Goal: Complete application form: Complete application form

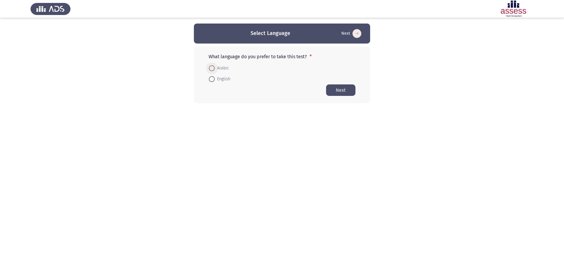
click at [210, 68] on span at bounding box center [212, 68] width 6 height 6
click at [210, 68] on input "Arabic" at bounding box center [212, 68] width 6 height 6
radio input "true"
click at [338, 90] on button "Next" at bounding box center [340, 89] width 29 height 11
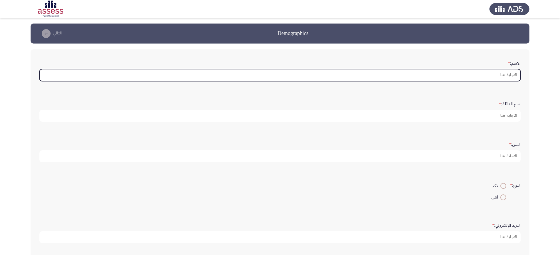
click at [488, 76] on input "الاسم: *" at bounding box center [279, 75] width 481 height 12
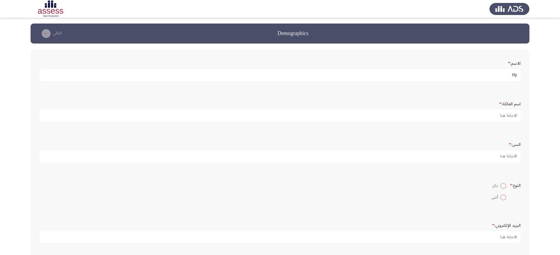
type input "H"
type input "[PERSON_NAME]"
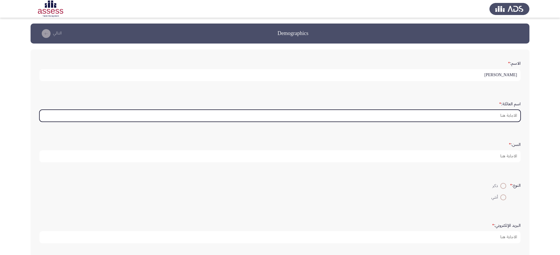
click at [477, 113] on input "اسم العائلة: *" at bounding box center [279, 116] width 481 height 12
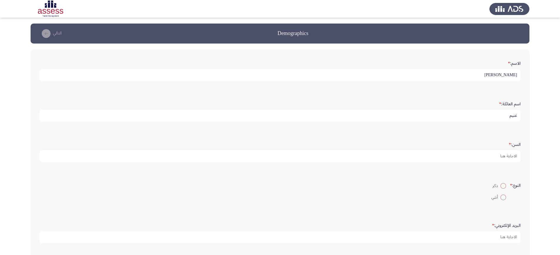
type input "غنيم"
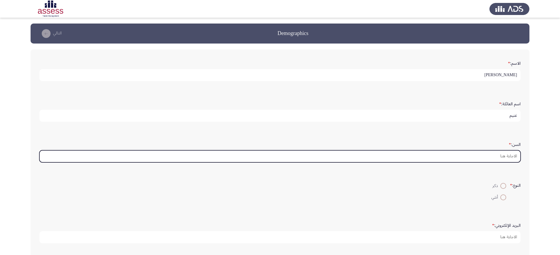
click at [488, 157] on input "السن: *" at bounding box center [279, 156] width 481 height 12
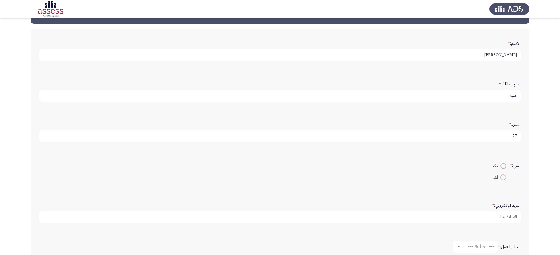
scroll to position [59, 0]
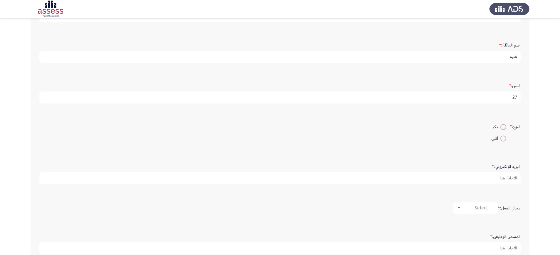
type input "27"
click at [504, 125] on span at bounding box center [503, 127] width 6 height 6
click at [504, 125] on input "ذكر" at bounding box center [503, 127] width 6 height 6
radio input "true"
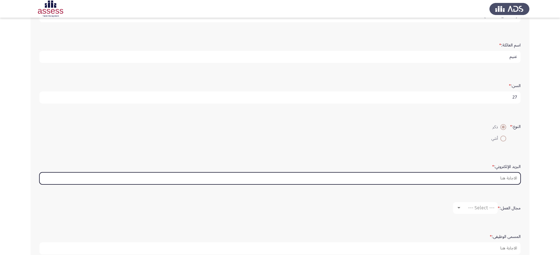
click at [499, 177] on input "البريد الإلكتروني: *" at bounding box center [279, 178] width 481 height 12
type input "ش"
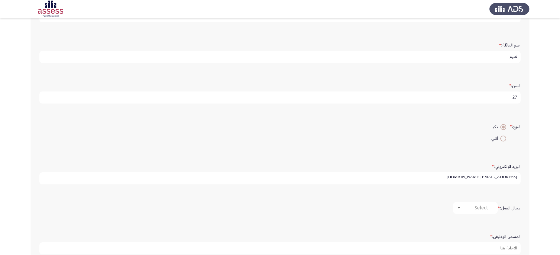
scroll to position [1, 0]
type input "[EMAIL_ADDRESS][DOMAIN_NAME]"
click at [476, 206] on span "--- Select ---" at bounding box center [481, 208] width 26 height 6
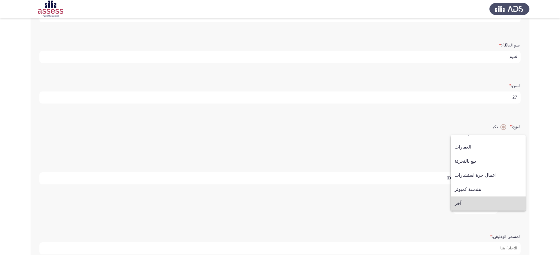
click at [493, 204] on span "آخر" at bounding box center [487, 203] width 67 height 14
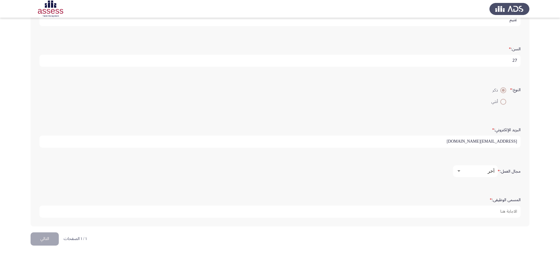
scroll to position [96, 0]
click at [490, 170] on span "آخر" at bounding box center [491, 170] width 7 height 6
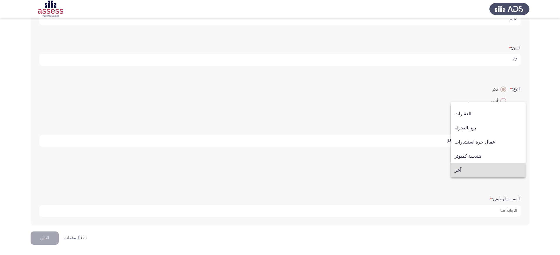
click at [394, 176] on div at bounding box center [280, 127] width 560 height 255
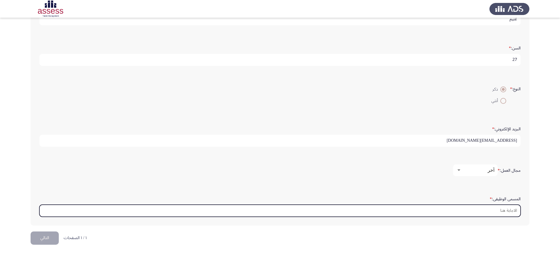
click at [480, 210] on input "المسمى الوظيفى: *" at bounding box center [279, 211] width 481 height 12
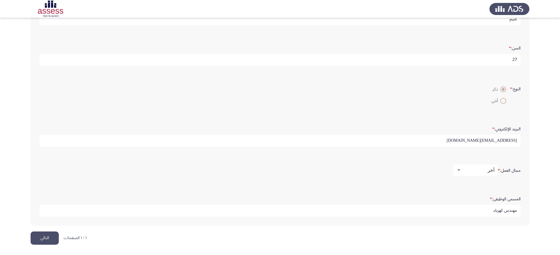
type input "مهندس كهرباء"
click at [42, 236] on button "التالي" at bounding box center [45, 237] width 28 height 13
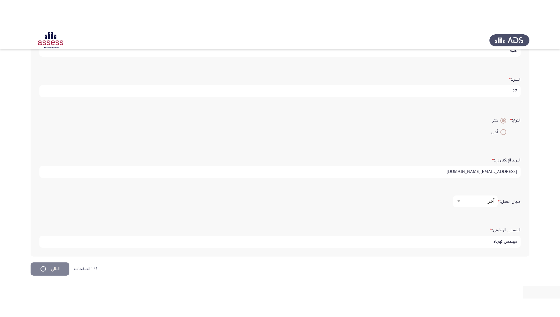
scroll to position [0, 0]
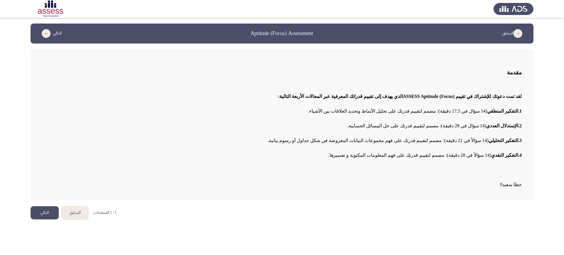
click at [39, 211] on button "التالي" at bounding box center [45, 212] width 28 height 13
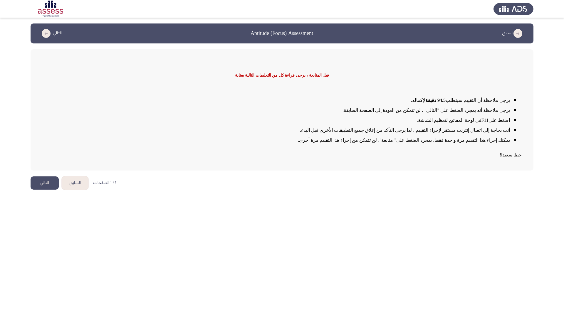
click at [46, 182] on button "التالي" at bounding box center [45, 183] width 28 height 13
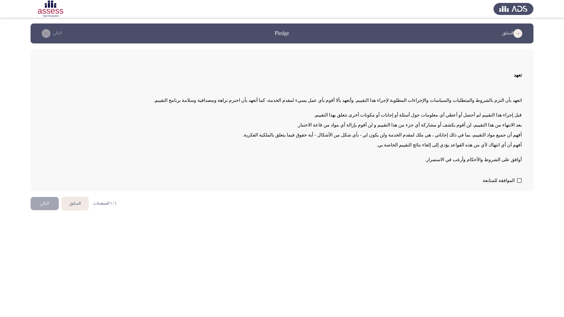
click at [519, 178] on span at bounding box center [519, 180] width 5 height 5
click at [519, 183] on input "الموافقة للمتابعة" at bounding box center [519, 183] width 0 height 0
checkbox input "true"
click at [35, 209] on button "التالي" at bounding box center [45, 203] width 28 height 13
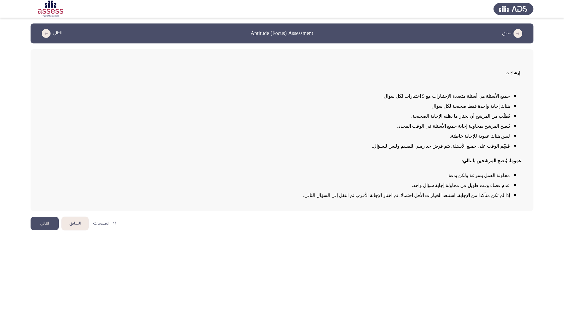
click at [41, 228] on button "التالي" at bounding box center [45, 223] width 28 height 13
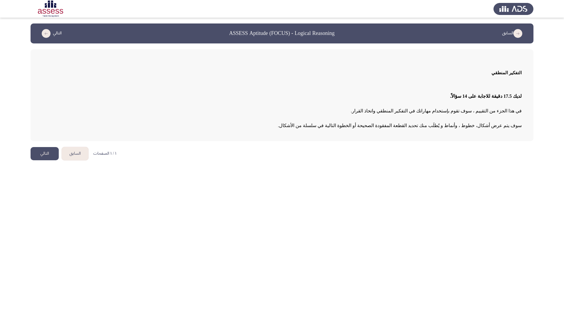
click at [44, 152] on button "التالي" at bounding box center [45, 153] width 28 height 13
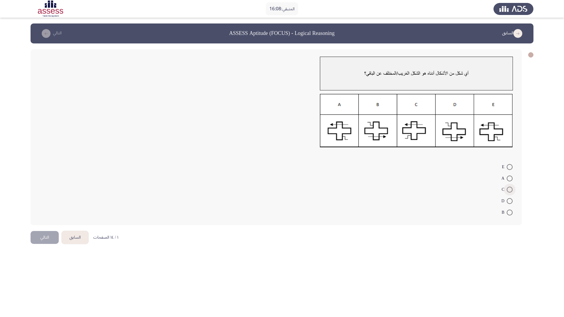
click at [509, 189] on span at bounding box center [510, 190] width 6 height 6
click at [509, 189] on input "C" at bounding box center [510, 190] width 6 height 6
radio input "true"
click at [38, 235] on button "التالي" at bounding box center [45, 236] width 28 height 13
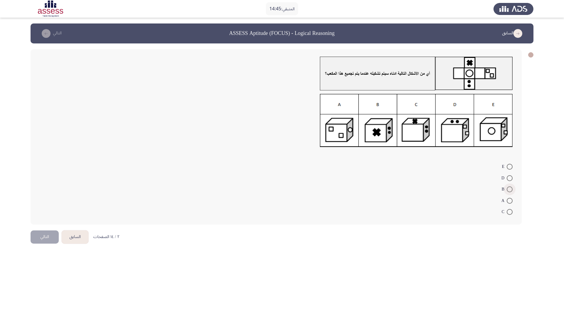
click at [509, 191] on span at bounding box center [510, 190] width 6 height 6
click at [509, 191] on input "B" at bounding box center [510, 190] width 6 height 6
radio input "true"
click at [511, 179] on span at bounding box center [510, 179] width 6 height 6
click at [511, 179] on input "D" at bounding box center [510, 179] width 6 height 6
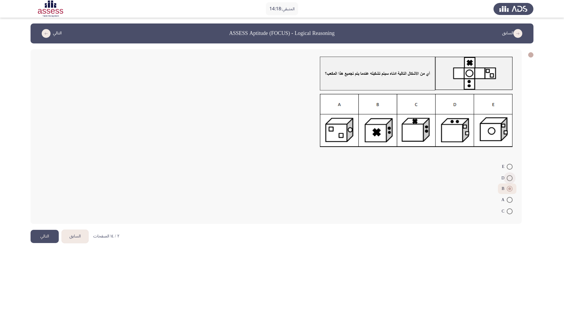
radio input "true"
click at [46, 237] on button "التالي" at bounding box center [45, 236] width 28 height 13
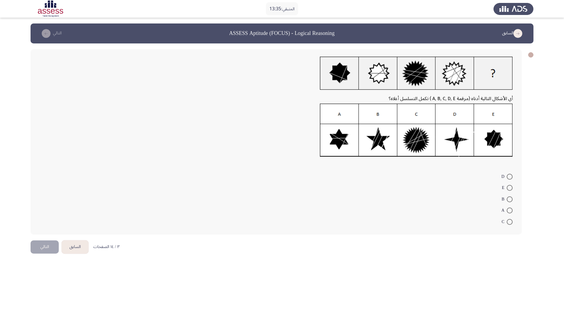
drag, startPoint x: 511, startPoint y: 224, endPoint x: 444, endPoint y: 240, distance: 68.7
click at [510, 224] on span at bounding box center [510, 222] width 6 height 6
click at [510, 224] on input "C" at bounding box center [510, 222] width 6 height 6
radio input "true"
click at [46, 245] on button "التالي" at bounding box center [45, 246] width 28 height 13
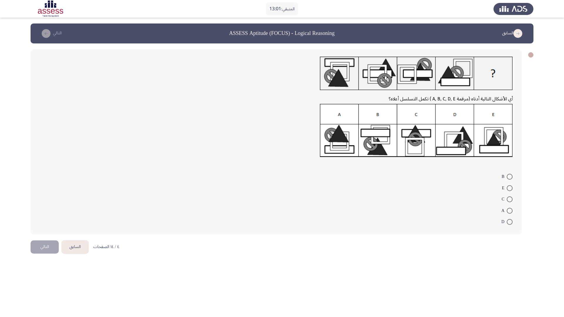
click at [344, 145] on img at bounding box center [416, 131] width 193 height 54
click at [513, 209] on mat-radio-button "A" at bounding box center [507, 210] width 19 height 11
drag, startPoint x: 511, startPoint y: 211, endPoint x: 503, endPoint y: 213, distance: 7.9
click at [511, 212] on span at bounding box center [510, 211] width 6 height 6
click at [511, 212] on input "A" at bounding box center [510, 211] width 6 height 6
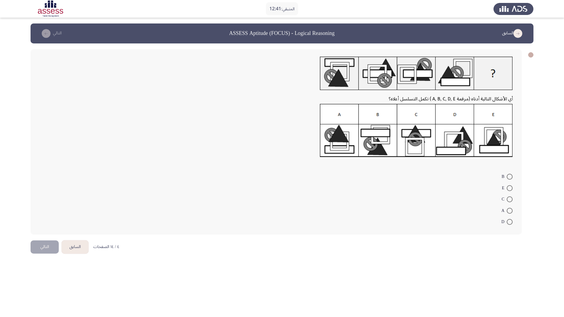
radio input "true"
click at [41, 248] on button "التالي" at bounding box center [45, 246] width 28 height 13
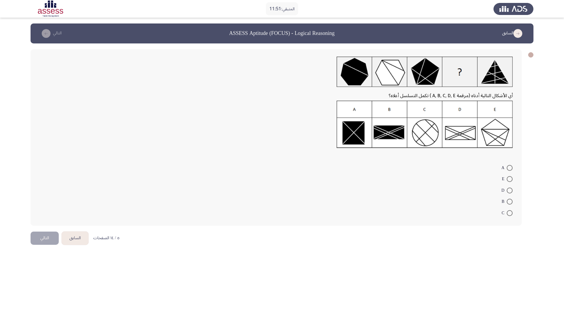
click at [512, 190] on span at bounding box center [510, 191] width 6 height 6
click at [512, 190] on input "D" at bounding box center [510, 191] width 6 height 6
radio input "true"
click at [44, 238] on button "التالي" at bounding box center [45, 237] width 28 height 13
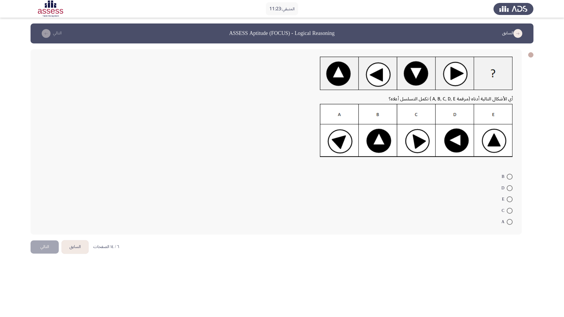
click at [510, 175] on span at bounding box center [510, 177] width 6 height 6
click at [510, 175] on input "B" at bounding box center [510, 177] width 6 height 6
radio input "true"
click at [510, 203] on mat-radio-button "E" at bounding box center [507, 198] width 19 height 11
click at [513, 198] on mat-radio-button "E" at bounding box center [507, 198] width 19 height 11
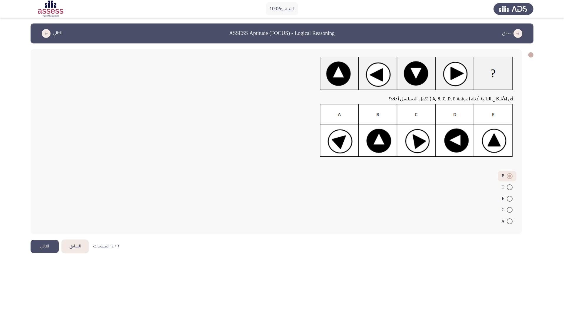
click at [512, 197] on span at bounding box center [510, 199] width 6 height 6
click at [512, 197] on input "E" at bounding box center [510, 199] width 6 height 6
radio input "true"
click at [41, 251] on button "التالي" at bounding box center [45, 246] width 28 height 13
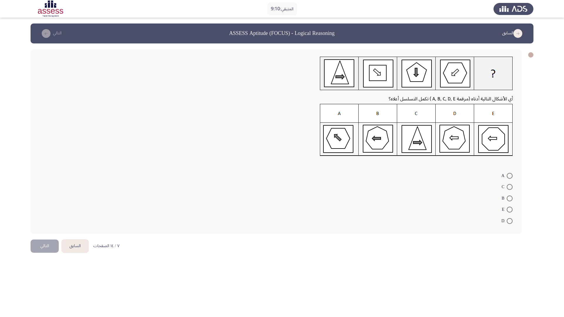
click at [512, 220] on span at bounding box center [510, 221] width 6 height 6
click at [512, 220] on input "D" at bounding box center [510, 221] width 6 height 6
radio input "true"
click at [44, 246] on button "التالي" at bounding box center [45, 245] width 28 height 13
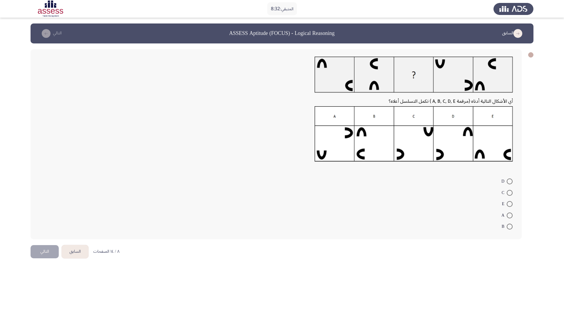
click at [509, 214] on span at bounding box center [510, 216] width 6 height 6
click at [509, 214] on input "A" at bounding box center [510, 216] width 6 height 6
radio input "true"
click at [39, 253] on button "التالي" at bounding box center [45, 251] width 28 height 13
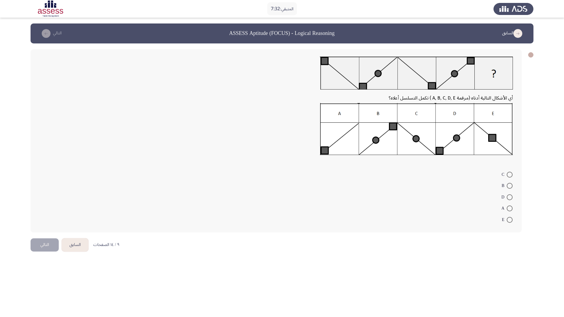
click at [513, 220] on mat-radio-button "E" at bounding box center [507, 219] width 19 height 11
click at [510, 220] on span at bounding box center [510, 220] width 6 height 6
click at [510, 220] on input "E" at bounding box center [510, 220] width 6 height 6
radio input "true"
click at [36, 243] on button "التالي" at bounding box center [45, 244] width 28 height 13
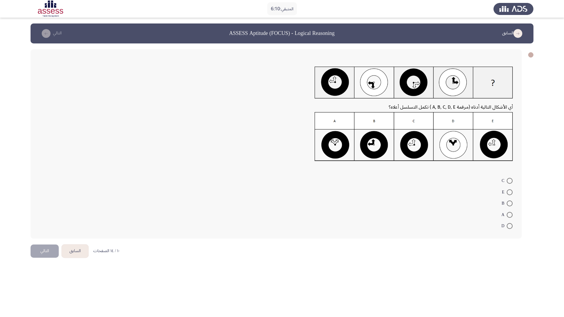
click at [510, 182] on span at bounding box center [510, 181] width 6 height 6
click at [510, 182] on input "C" at bounding box center [510, 181] width 6 height 6
radio input "true"
click at [512, 192] on span at bounding box center [510, 192] width 6 height 6
click at [512, 192] on input "E" at bounding box center [510, 192] width 6 height 6
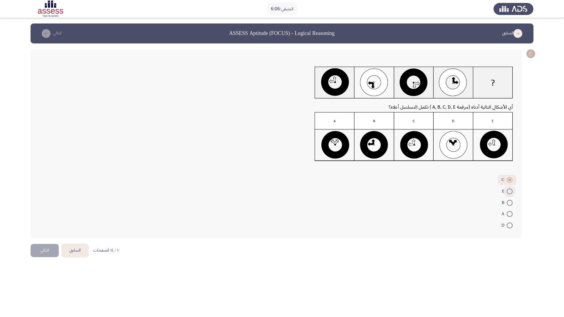
radio input "true"
click at [42, 255] on button "التالي" at bounding box center [45, 250] width 28 height 13
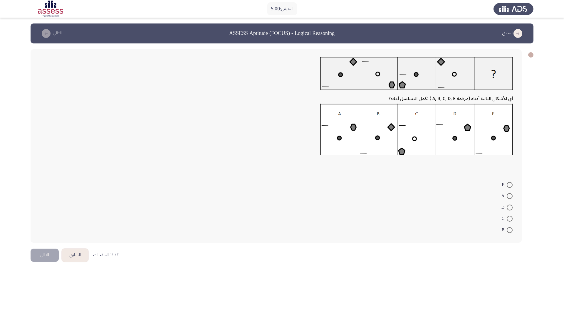
click at [512, 220] on span at bounding box center [510, 219] width 6 height 6
click at [512, 220] on input "C" at bounding box center [510, 219] width 6 height 6
radio input "true"
click at [512, 221] on span at bounding box center [510, 218] width 6 height 6
click at [512, 221] on input "C" at bounding box center [510, 218] width 6 height 6
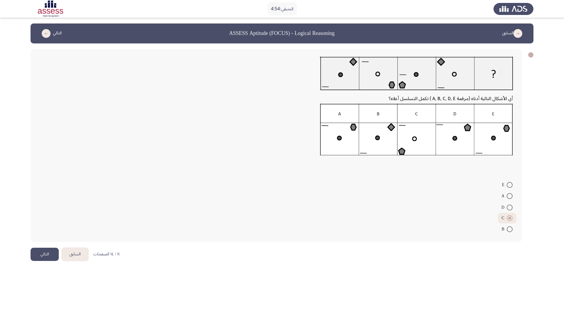
click at [36, 253] on button "التالي" at bounding box center [45, 254] width 28 height 13
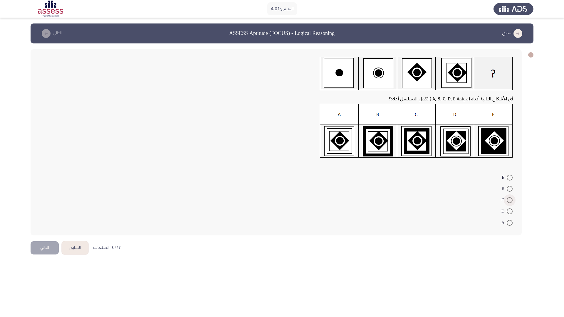
click at [512, 200] on span at bounding box center [510, 201] width 6 height 6
click at [512, 200] on input "C" at bounding box center [510, 201] width 6 height 6
radio input "true"
click at [50, 243] on button "التالي" at bounding box center [45, 247] width 28 height 13
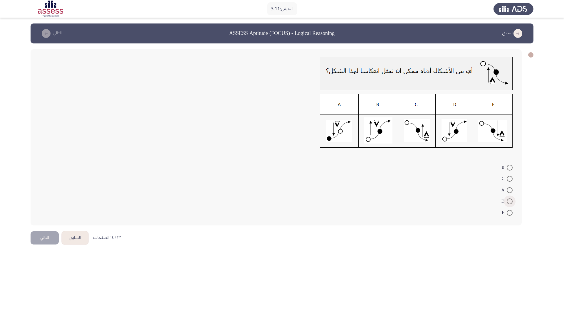
click at [511, 200] on span at bounding box center [510, 202] width 6 height 6
click at [511, 200] on input "D" at bounding box center [510, 202] width 6 height 6
radio input "true"
click at [38, 240] on button "التالي" at bounding box center [45, 237] width 28 height 13
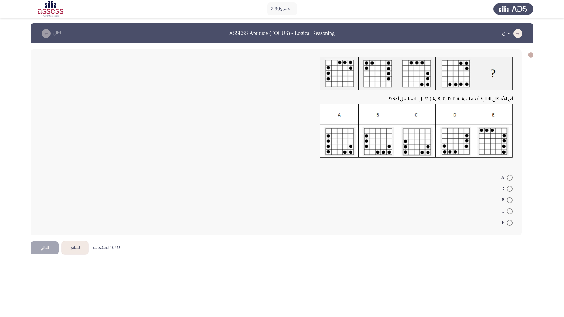
click at [512, 188] on span at bounding box center [510, 189] width 6 height 6
click at [512, 188] on input "D" at bounding box center [510, 189] width 6 height 6
radio input "true"
click at [43, 245] on button "التالي" at bounding box center [45, 247] width 28 height 13
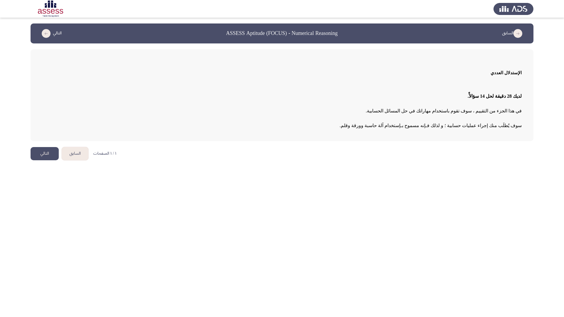
click at [38, 153] on button "التالي" at bounding box center [45, 153] width 28 height 13
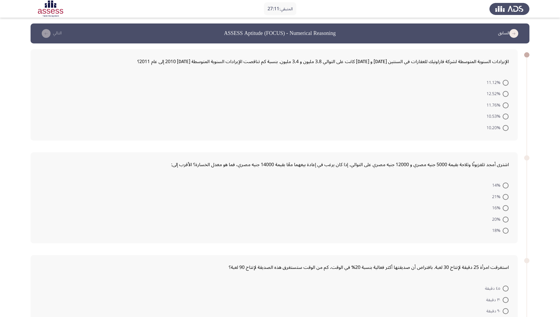
click at [508, 106] on mat-radio-button "11.76%" at bounding box center [498, 104] width 30 height 11
click at [507, 106] on span at bounding box center [506, 106] width 6 height 6
click at [507, 106] on input "11.76%" at bounding box center [506, 106] width 6 height 6
radio input "true"
click at [505, 208] on span at bounding box center [506, 208] width 6 height 6
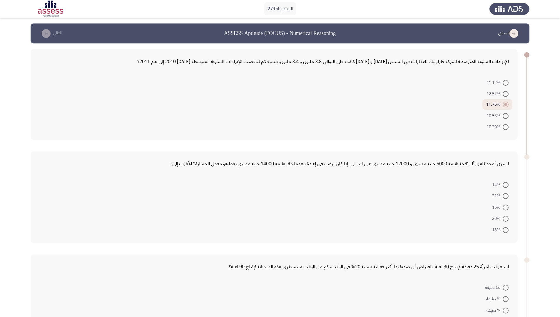
click at [505, 208] on input "16%" at bounding box center [506, 208] width 6 height 6
radio input "true"
click at [508, 255] on span at bounding box center [506, 299] width 6 height 6
click at [508, 255] on input "٣٠ دقيقة" at bounding box center [506, 299] width 6 height 6
radio input "true"
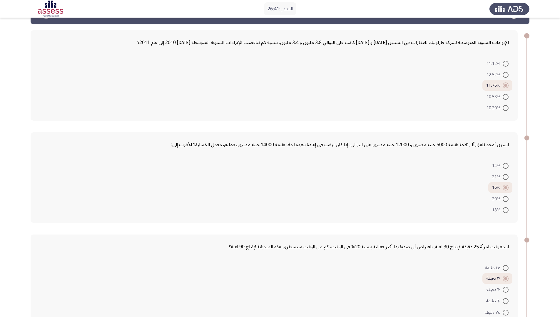
scroll to position [29, 0]
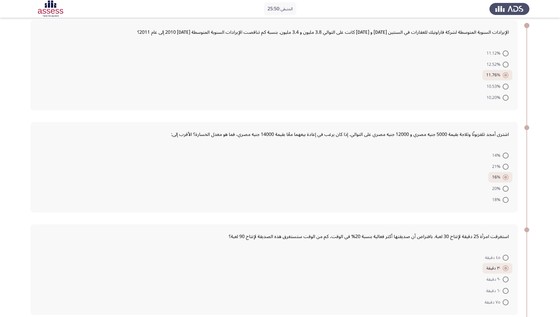
click at [506, 202] on span at bounding box center [506, 200] width 6 height 6
click at [506, 202] on input "18%" at bounding box center [506, 200] width 6 height 6
radio input "true"
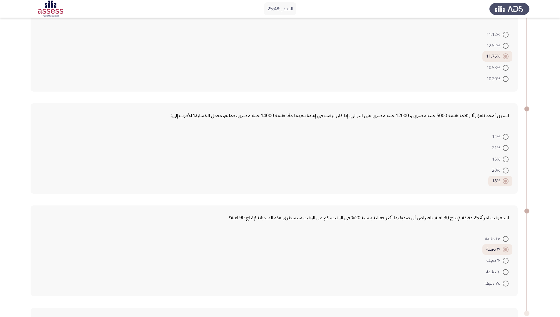
scroll to position [59, 0]
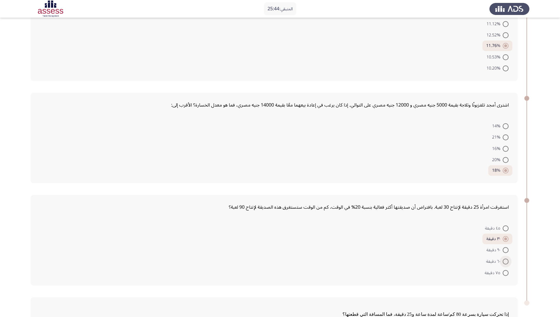
click at [507, 255] on span at bounding box center [506, 262] width 6 height 6
click at [507, 255] on input "٦٠ دقيقة" at bounding box center [506, 262] width 6 height 6
radio input "true"
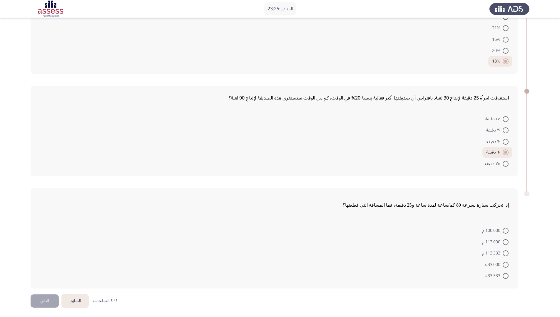
scroll to position [169, 0]
click at [504, 255] on span at bounding box center [506, 276] width 6 height 6
click at [504, 255] on input "33.333 م" at bounding box center [506, 276] width 6 height 6
radio input "true"
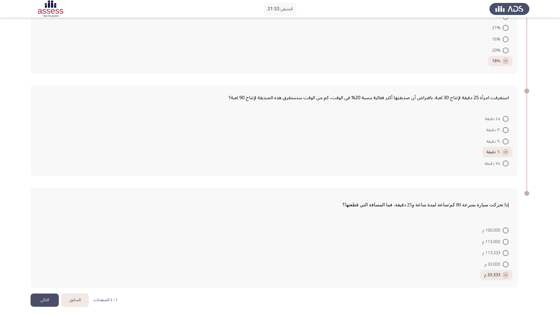
click at [502, 253] on span "113.333 م" at bounding box center [492, 253] width 20 height 7
click at [503, 253] on input "113.333 م" at bounding box center [506, 253] width 6 height 6
radio input "true"
click at [45, 255] on button "التالي" at bounding box center [45, 300] width 28 height 13
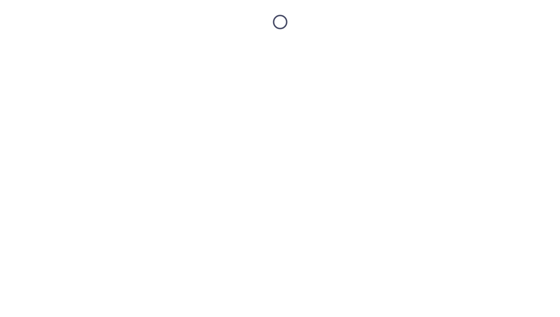
scroll to position [0, 0]
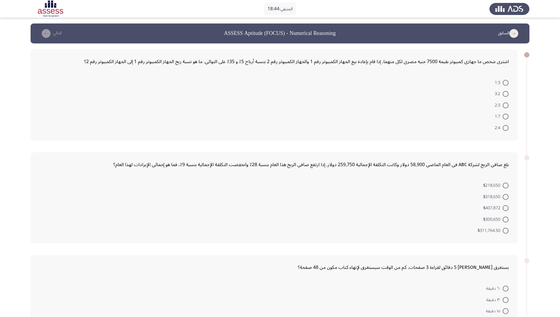
click at [507, 82] on span at bounding box center [506, 83] width 6 height 6
click at [507, 82] on input "1:3" at bounding box center [506, 83] width 6 height 6
radio input "true"
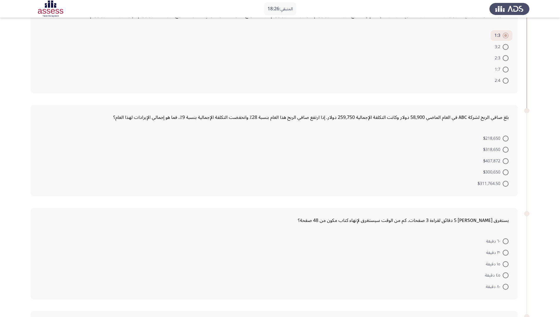
scroll to position [47, 0]
click at [509, 255] on mat-radio-button "٨٠ دقيقة" at bounding box center [497, 285] width 30 height 11
click at [504, 255] on span at bounding box center [506, 287] width 6 height 6
click at [504, 255] on input "٨٠ دقيقة" at bounding box center [506, 287] width 6 height 6
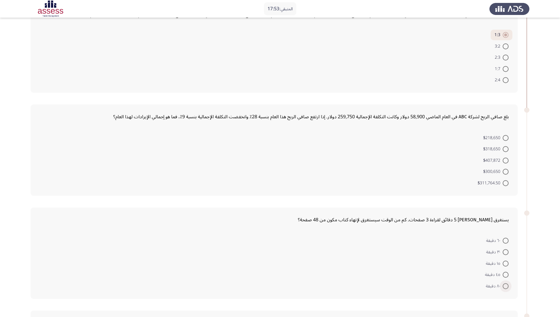
radio input "true"
click at [507, 186] on span at bounding box center [506, 184] width 6 height 6
click at [507, 186] on input "$311,764.50" at bounding box center [506, 184] width 6 height 6
radio input "true"
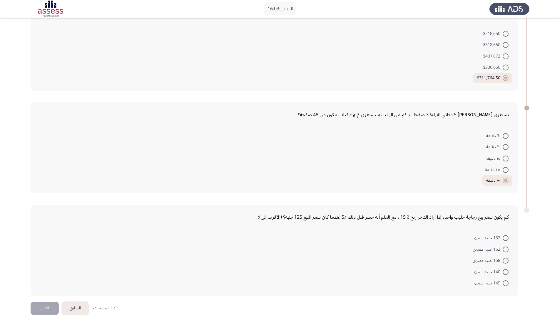
scroll to position [160, 0]
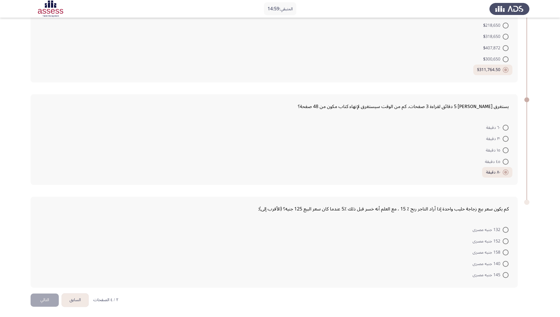
click at [504, 242] on span at bounding box center [506, 242] width 6 height 6
click at [504, 242] on input "152 جنيه مصرى" at bounding box center [506, 242] width 6 height 6
radio input "true"
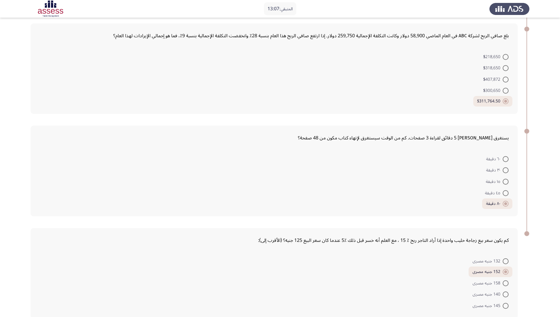
scroll to position [159, 0]
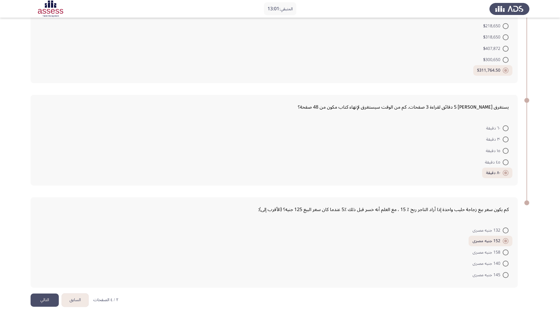
click at [47, 255] on button "التالي" at bounding box center [45, 300] width 28 height 13
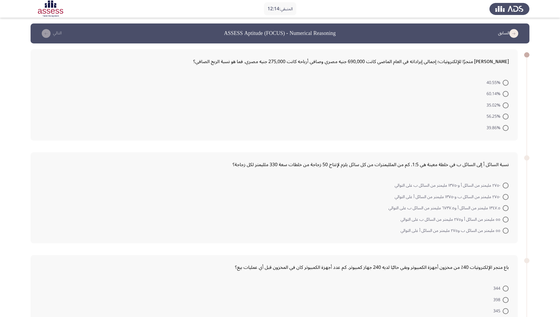
click at [505, 126] on span at bounding box center [506, 128] width 6 height 6
click at [505, 126] on input "39.86%" at bounding box center [506, 128] width 6 height 6
radio input "true"
click at [504, 219] on span at bounding box center [506, 219] width 6 height 6
click at [504, 219] on input "٥٥ مليمتر من السائل أ و٢٧٥ مليمتر من السائل ب على التوالي" at bounding box center [506, 219] width 6 height 6
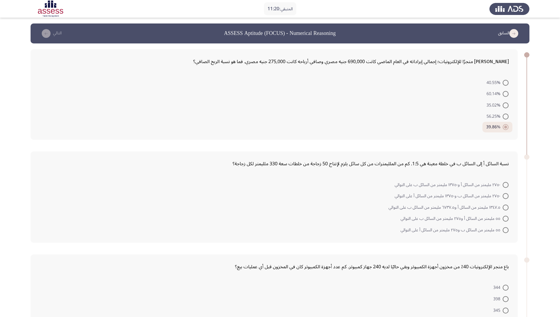
radio input "true"
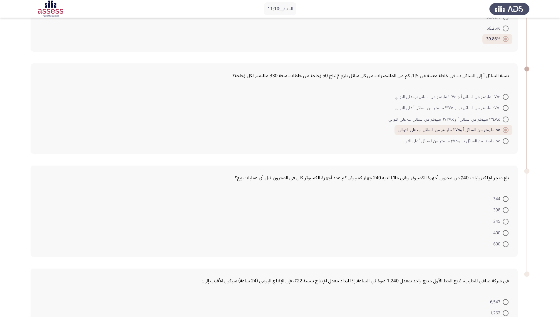
scroll to position [88, 0]
click at [510, 235] on mat-radio-button "400" at bounding box center [500, 232] width 23 height 11
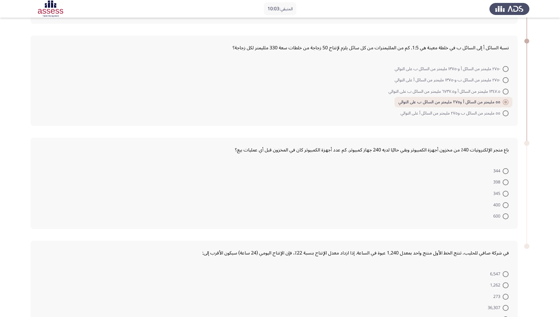
scroll to position [118, 0]
click at [507, 206] on span at bounding box center [506, 204] width 6 height 6
click at [507, 206] on input "400" at bounding box center [506, 204] width 6 height 6
radio input "true"
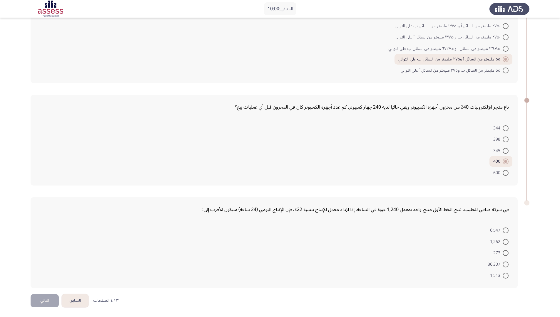
scroll to position [160, 0]
click at [503, 255] on span at bounding box center [506, 264] width 6 height 6
click at [503, 255] on input "36,307" at bounding box center [506, 264] width 6 height 6
radio input "true"
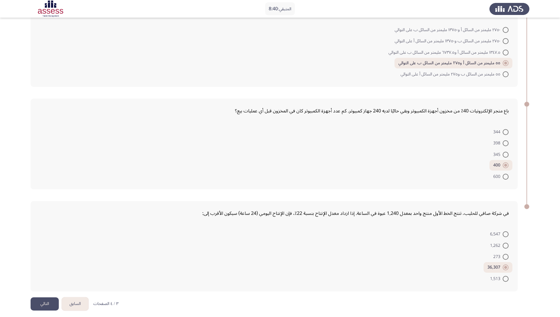
scroll to position [159, 0]
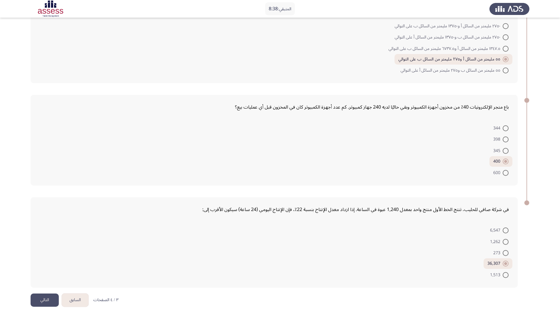
click at [45, 255] on button "التالي" at bounding box center [45, 300] width 28 height 13
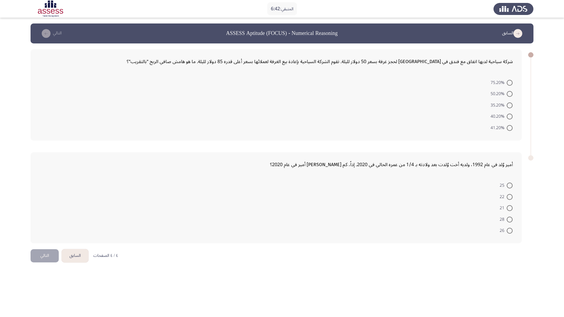
click at [511, 96] on span at bounding box center [510, 94] width 6 height 6
click at [511, 96] on input "50.20%" at bounding box center [510, 94] width 6 height 6
radio input "true"
click at [509, 188] on label "25" at bounding box center [506, 185] width 13 height 7
click at [509, 188] on input "25" at bounding box center [510, 185] width 6 height 6
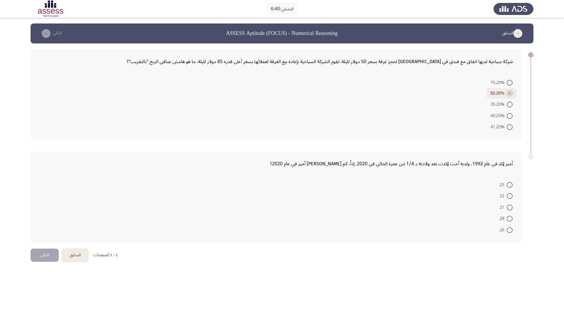
radio input "true"
click at [510, 85] on span at bounding box center [510, 83] width 6 height 6
click at [510, 85] on input "75.20%" at bounding box center [510, 83] width 6 height 6
radio input "true"
click at [509, 206] on span at bounding box center [510, 207] width 6 height 6
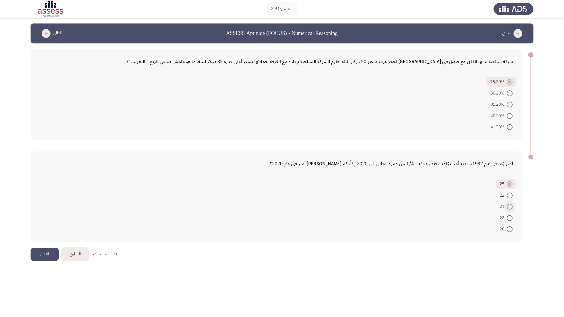
click at [509, 206] on input "21" at bounding box center [510, 207] width 6 height 6
radio input "true"
click at [49, 255] on button "التالي" at bounding box center [45, 254] width 28 height 13
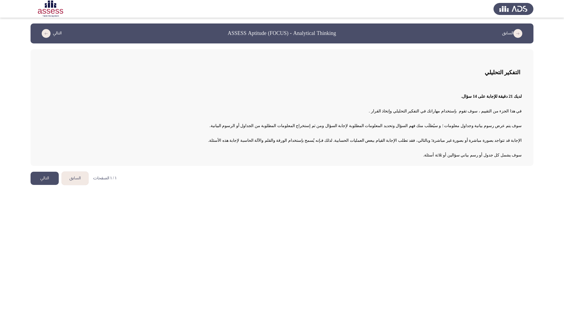
click at [51, 176] on button "التالي" at bounding box center [45, 178] width 28 height 13
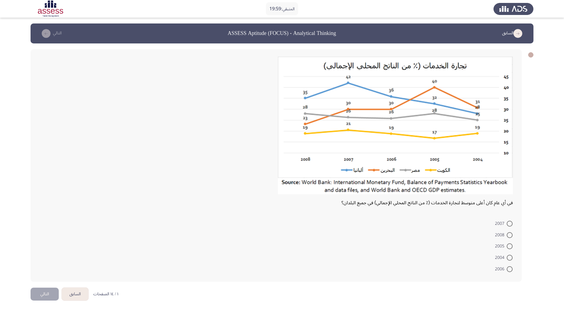
click at [510, 225] on span at bounding box center [510, 224] width 6 height 6
click at [510, 225] on input "2007" at bounding box center [510, 224] width 6 height 6
radio input "true"
click at [42, 255] on button "التالي" at bounding box center [45, 293] width 28 height 13
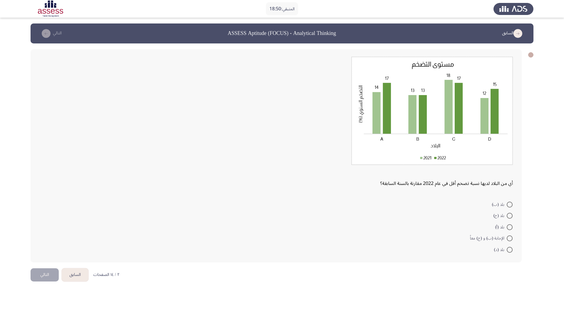
click at [510, 214] on span at bounding box center [510, 216] width 6 height 6
click at [510, 214] on input "بلد (ج)" at bounding box center [510, 216] width 6 height 6
radio input "true"
click at [46, 255] on button "التالي" at bounding box center [45, 274] width 28 height 13
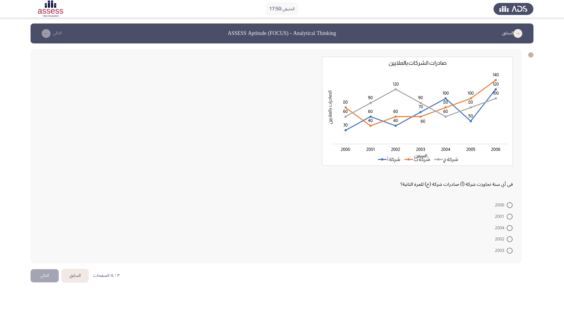
click at [514, 206] on mat-radio-button "2006" at bounding box center [504, 205] width 25 height 11
click at [509, 204] on span at bounding box center [510, 206] width 6 height 6
click at [509, 204] on input "2006" at bounding box center [510, 206] width 6 height 6
radio input "true"
click at [41, 255] on button "التالي" at bounding box center [45, 275] width 28 height 13
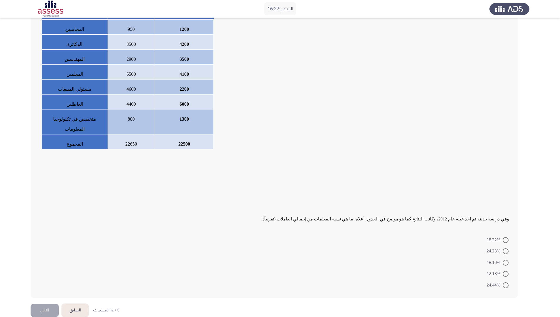
scroll to position [73, 0]
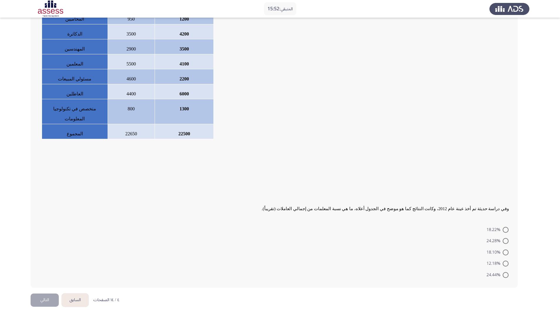
click at [504, 243] on span at bounding box center [506, 241] width 6 height 6
click at [504, 243] on input "24.28%" at bounding box center [506, 241] width 6 height 6
radio input "true"
click at [42, 255] on button "التالي" at bounding box center [45, 300] width 28 height 13
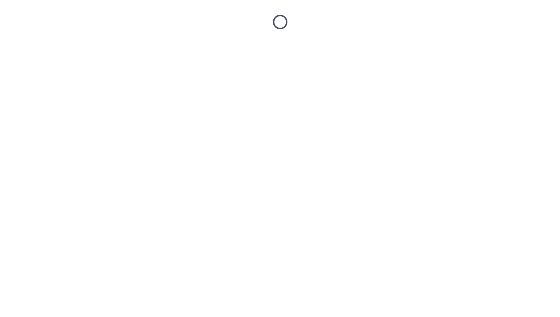
scroll to position [0, 0]
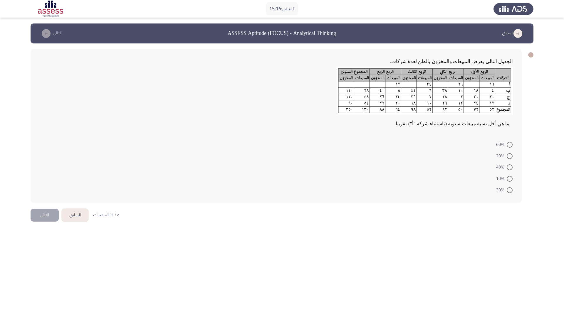
click at [510, 158] on span at bounding box center [510, 156] width 6 height 6
click at [510, 158] on input "20%" at bounding box center [510, 156] width 6 height 6
radio input "true"
click at [510, 140] on mat-radio-button "60%" at bounding box center [505, 144] width 24 height 11
click at [509, 143] on span at bounding box center [510, 145] width 6 height 6
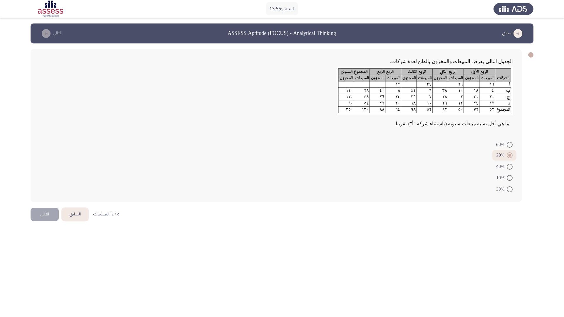
click at [509, 143] on input "60%" at bounding box center [510, 145] width 6 height 6
radio input "true"
click at [510, 154] on span at bounding box center [510, 156] width 6 height 6
click at [510, 154] on input "20%" at bounding box center [510, 156] width 6 height 6
radio input "true"
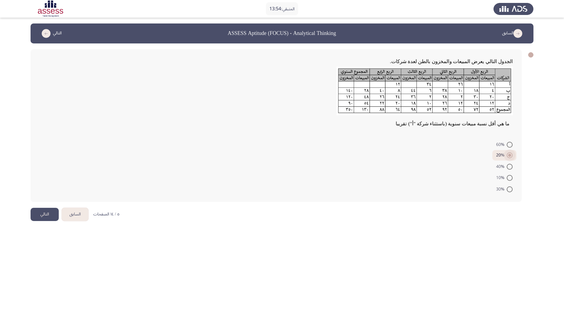
click at [510, 154] on span at bounding box center [510, 155] width 3 height 3
click at [510, 154] on input "20%" at bounding box center [510, 156] width 6 height 6
click at [37, 217] on button "التالي" at bounding box center [45, 214] width 28 height 13
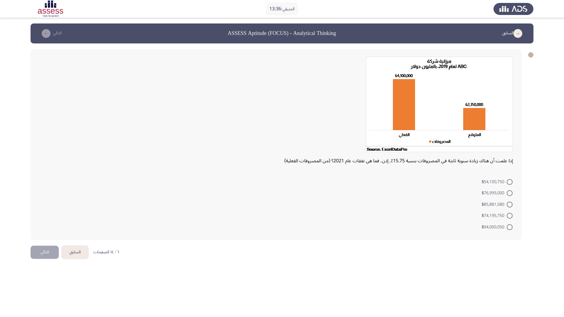
click at [78, 255] on button "السابق" at bounding box center [75, 252] width 27 height 13
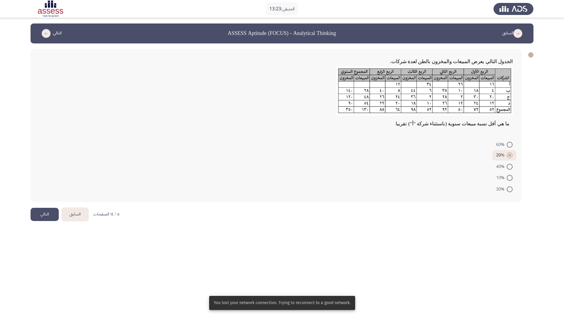
click at [44, 218] on button "التالي" at bounding box center [45, 214] width 28 height 13
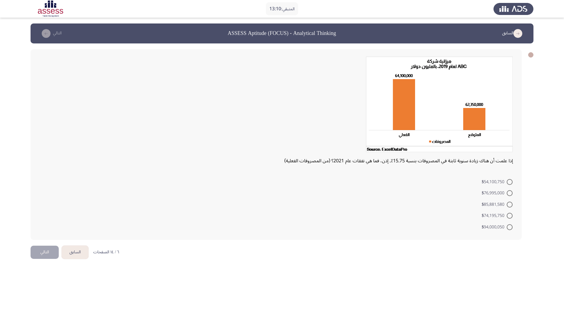
click at [513, 205] on span at bounding box center [510, 205] width 6 height 6
click at [513, 205] on input "$85,881,580" at bounding box center [510, 205] width 6 height 6
radio input "true"
click at [45, 250] on button "التالي" at bounding box center [45, 251] width 28 height 13
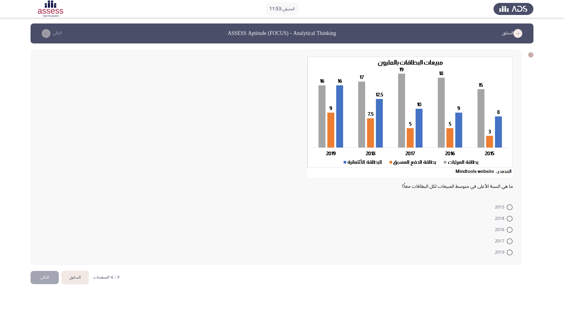
click at [509, 251] on span at bounding box center [510, 253] width 6 height 6
click at [509, 251] on input "2019" at bounding box center [510, 253] width 6 height 6
radio input "true"
click at [39, 255] on button "التالي" at bounding box center [45, 277] width 28 height 13
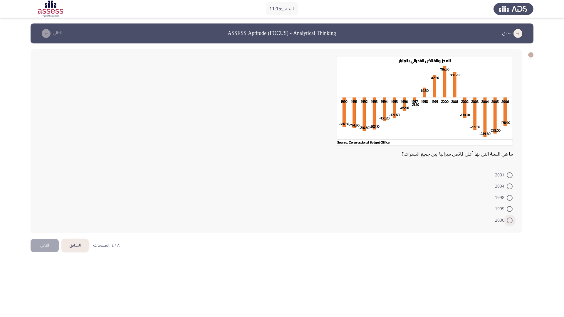
click at [513, 220] on span at bounding box center [510, 221] width 6 height 6
click at [513, 220] on input "2000" at bounding box center [510, 221] width 6 height 6
radio input "true"
click at [44, 247] on button "التالي" at bounding box center [45, 244] width 28 height 13
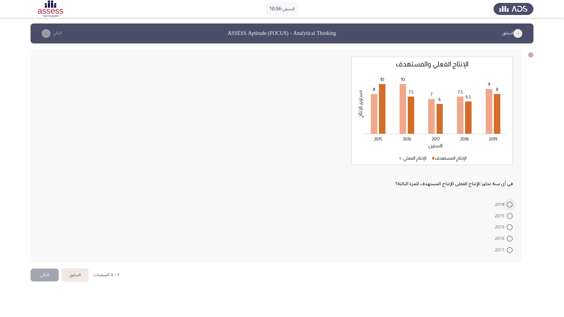
click at [512, 203] on span at bounding box center [510, 205] width 6 height 6
click at [512, 203] on input "2018" at bounding box center [510, 205] width 6 height 6
radio input "true"
click at [53, 255] on button "التالي" at bounding box center [45, 274] width 28 height 13
click at [508, 226] on span at bounding box center [510, 228] width 6 height 6
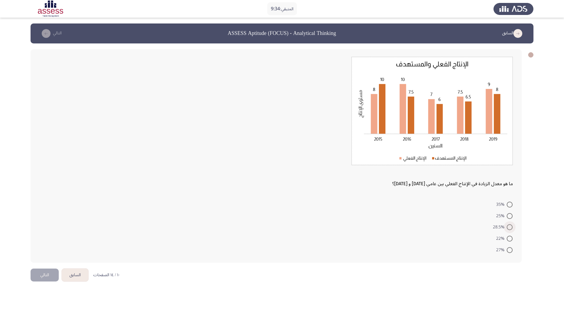
click at [508, 226] on input "28.5%" at bounding box center [510, 228] width 6 height 6
radio input "true"
click at [44, 255] on button "التالي" at bounding box center [45, 274] width 28 height 13
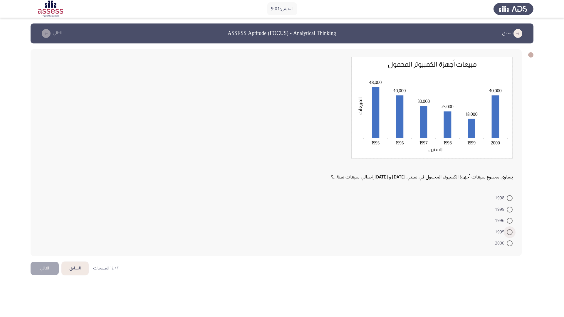
click at [512, 231] on span at bounding box center [510, 233] width 6 height 6
click at [512, 231] on input "1995" at bounding box center [510, 233] width 6 height 6
radio input "true"
click at [40, 255] on button "التالي" at bounding box center [45, 268] width 28 height 13
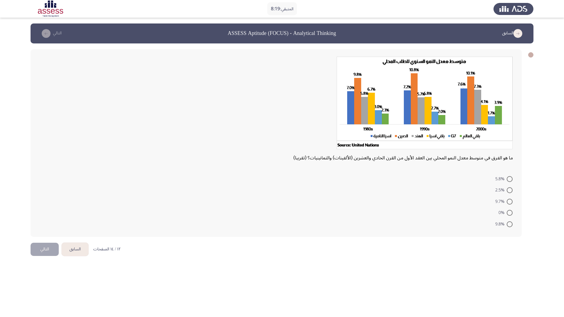
click at [508, 213] on span at bounding box center [510, 213] width 6 height 6
click at [508, 213] on input "0%" at bounding box center [510, 213] width 6 height 6
radio input "true"
click at [37, 253] on button "التالي" at bounding box center [45, 248] width 28 height 13
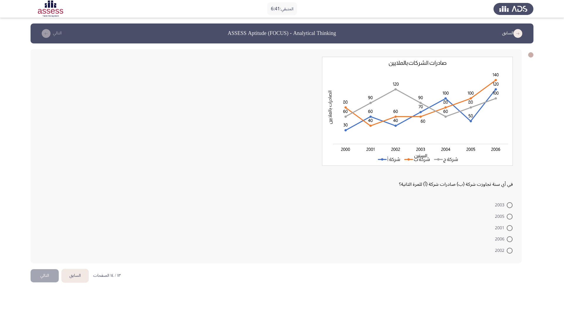
click at [508, 242] on span at bounding box center [510, 240] width 6 height 6
click at [508, 242] on input "2006" at bounding box center [510, 240] width 6 height 6
radio input "true"
click at [49, 255] on button "التالي" at bounding box center [45, 275] width 28 height 13
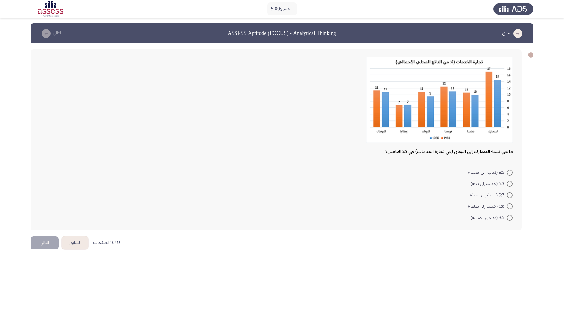
click at [511, 195] on span at bounding box center [510, 196] width 6 height 6
click at [511, 195] on input "9:7 (تسعة إلى سبعة)" at bounding box center [510, 196] width 6 height 6
radio input "true"
click at [39, 243] on button "التالي" at bounding box center [45, 242] width 28 height 13
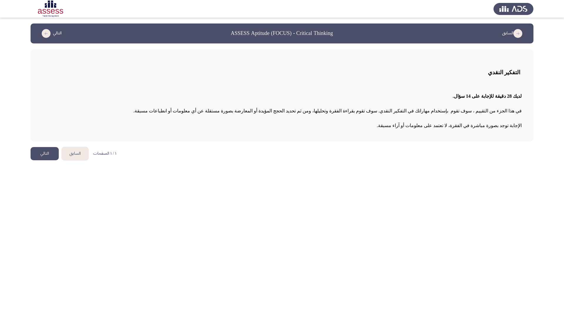
click at [48, 156] on button "التالي" at bounding box center [45, 153] width 28 height 13
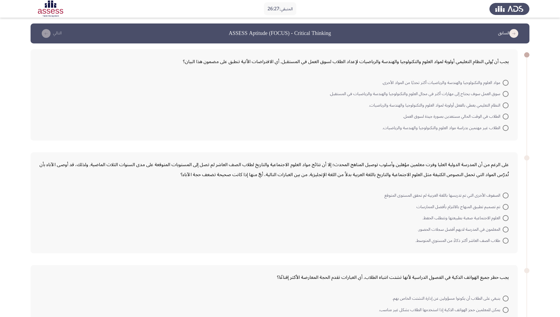
click at [503, 94] on span at bounding box center [506, 94] width 6 height 6
click at [503, 94] on input "سوق العمل سوف يحتاج إلى مهارات أكثر في مجال العلوم والتكنولوجيا والهندسة والريا…" at bounding box center [506, 94] width 6 height 6
radio input "true"
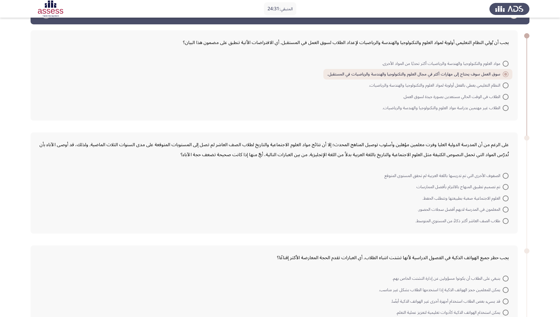
scroll to position [29, 0]
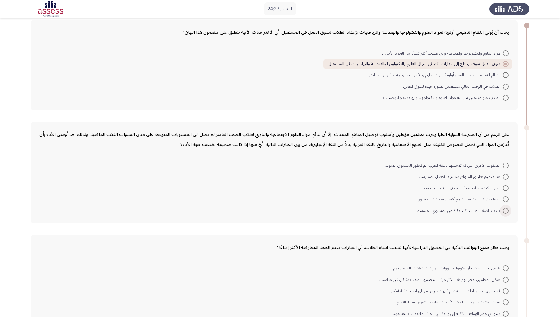
click at [508, 213] on span at bounding box center [506, 211] width 6 height 6
click at [508, 213] on input "طلاب الصف العاشر أكثر ذكاءً من المستوي المتوسط." at bounding box center [506, 211] width 6 height 6
radio input "true"
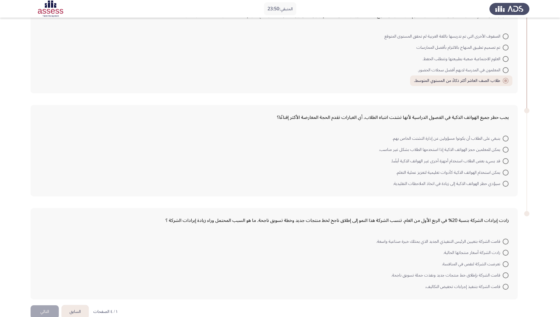
scroll to position [171, 0]
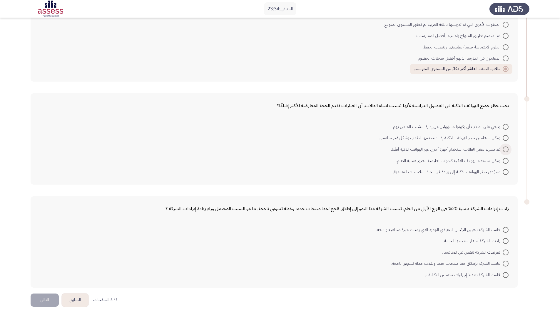
click at [506, 151] on span at bounding box center [506, 150] width 6 height 6
click at [506, 151] on input "قد يسيء بعض الطلاب استخدام أجهزة أخرى غير الهواتف الذكية أيضًا." at bounding box center [506, 150] width 6 height 6
radio input "true"
click at [504, 255] on span at bounding box center [506, 264] width 6 height 6
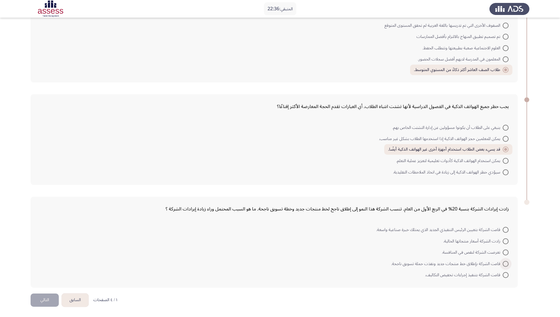
click at [504, 255] on input "قامت الشركة بإطلاق خط منتجات جديد ونفذت حملة تسويق ناجحة." at bounding box center [506, 264] width 6 height 6
radio input "true"
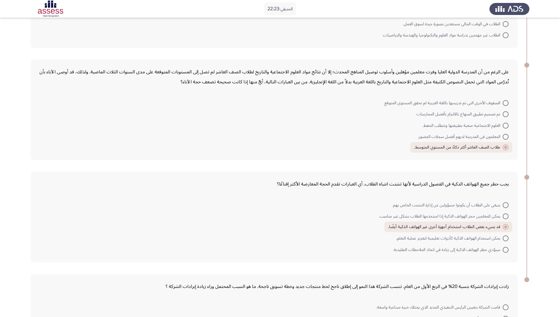
scroll to position [169, 0]
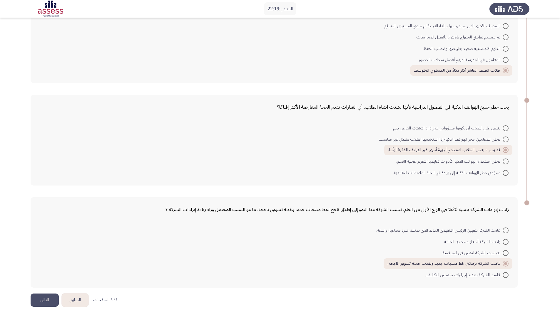
click at [36, 255] on button "التالي" at bounding box center [45, 300] width 28 height 13
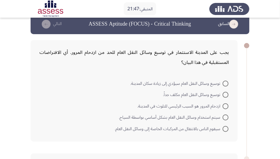
scroll to position [15, 0]
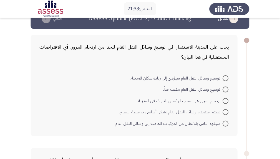
click at [225, 121] on span at bounding box center [226, 124] width 6 height 6
click at [225, 121] on input "سيقوم الناس بالانتقال من المركبات الخاصة إلى وسائل النقل العام." at bounding box center [226, 124] width 6 height 6
radio input "true"
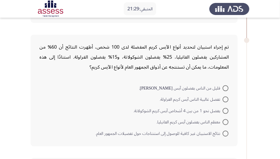
scroll to position [132, 0]
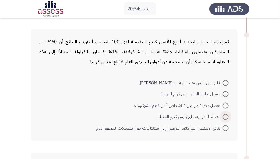
click at [223, 115] on span at bounding box center [226, 117] width 6 height 6
click at [223, 115] on input "معظم الناس يفضلون آيس كريم الفانيليا." at bounding box center [226, 117] width 6 height 6
radio input "true"
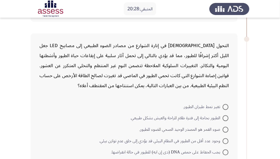
scroll to position [265, 0]
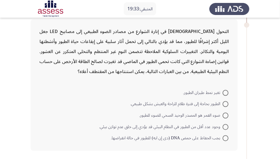
click at [225, 124] on span at bounding box center [226, 127] width 6 height 6
click at [225, 124] on input "وجود عدد أقل من الطيور في النظام البيئي قد يؤدي إلى خلق عدم توازن بيئي." at bounding box center [226, 127] width 6 height 6
radio input "true"
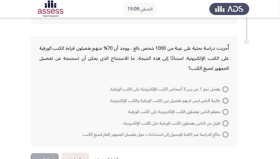
scroll to position [397, 0]
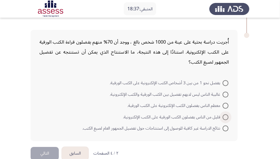
click at [225, 116] on span at bounding box center [226, 117] width 6 height 6
click at [225, 116] on input "قليل من الناس يفضلون الكتب الورقية على الكتب الإلكترونية." at bounding box center [226, 117] width 6 height 6
radio input "true"
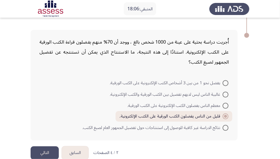
click at [229, 83] on mat-radio-button "يفضل نحو 1 من بين 3 أشخاص الكتب الإلكترونية على الكتب الورقية." at bounding box center [169, 82] width 126 height 11
click at [227, 82] on span at bounding box center [226, 83] width 6 height 6
click at [227, 82] on input "يفضل نحو 1 من بين 3 أشخاص الكتب الإلكترونية على الكتب الورقية." at bounding box center [226, 83] width 6 height 6
radio input "true"
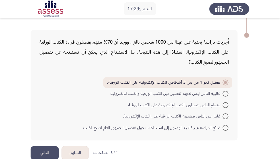
click at [46, 154] on button "التالي" at bounding box center [45, 152] width 28 height 13
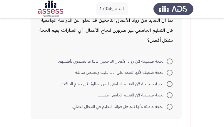
scroll to position [41, 0]
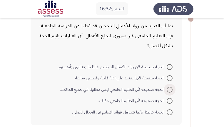
click at [83, 90] on span "الحجة صحيحة لأن التعليم الجامعي ليس مطلوبًا في جميع الحالات." at bounding box center [113, 89] width 107 height 7
click at [167, 90] on input "الحجة صحيحة لأن التعليم الجامعي ليس مطلوبًا في جميع الحالات." at bounding box center [170, 90] width 6 height 6
radio input "true"
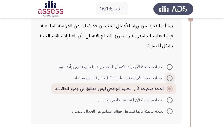
click at [123, 76] on span "الحجة ضعيفة لأنها تعتمد على أدلة قليلة وقصص سابقة." at bounding box center [120, 78] width 92 height 7
click at [167, 76] on input "الحجة ضعيفة لأنها تعتمد على أدلة قليلة وقصص سابقة." at bounding box center [170, 78] width 6 height 6
radio input "true"
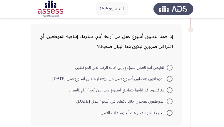
scroll to position [153, 0]
click at [167, 65] on span at bounding box center [170, 68] width 6 height 6
click at [167, 65] on input "تقليص أيام العمل سيؤدي إلى زيادة الرضا لدى الموظفين." at bounding box center [170, 68] width 6 height 6
radio input "true"
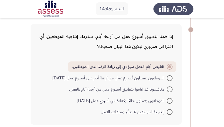
click at [82, 102] on span "الموظفون يعملون حاليًا بكفاءة في أسبوع عمل [DATE]." at bounding box center [121, 100] width 91 height 7
click at [167, 102] on input "الموظفون يعملون حاليًا بكفاءة في أسبوع عمل [DATE]." at bounding box center [170, 101] width 6 height 6
radio input "true"
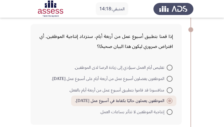
click at [129, 111] on span "إنتاجية الموظفين لا تتأثر بساعات العمل." at bounding box center [133, 111] width 67 height 7
click at [167, 111] on input "إنتاجية الموظفين لا تتأثر بساعات العمل." at bounding box center [170, 112] width 6 height 6
radio input "true"
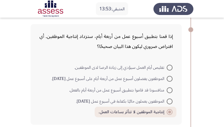
click at [144, 101] on span "الموظفون يعملون حاليًا بكفاءة في أسبوع عمل [DATE]." at bounding box center [121, 101] width 91 height 7
click at [167, 101] on input "الموظفون يعملون حاليًا بكفاءة في أسبوع عمل [DATE]." at bounding box center [170, 101] width 6 height 6
radio input "true"
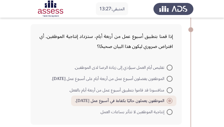
click at [173, 111] on mat-radio-button "إنتاجية الموظفين لا تتأثر بساعات العمل." at bounding box center [136, 111] width 80 height 11
click at [167, 111] on span at bounding box center [170, 112] width 6 height 6
click at [167, 111] on input "إنتاجية الموظفين لا تتأثر بساعات العمل." at bounding box center [170, 112] width 6 height 6
radio input "true"
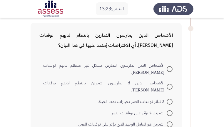
scroll to position [270, 0]
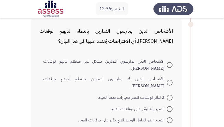
click at [102, 81] on span "الأشخاص الذين لا يمارسون التمارين بانتظام لديهم توقعات [PERSON_NAME]." at bounding box center [104, 83] width 123 height 14
click at [167, 81] on input "الأشخاص الذين لا يمارسون التمارين بانتظام لديهم توقعات [PERSON_NAME]." at bounding box center [170, 83] width 6 height 6
radio input "true"
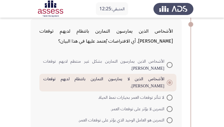
click at [143, 117] on span "التمرين هو العامل الوحيد الذي يؤثر على توقعات العمر." at bounding box center [122, 120] width 88 height 7
click at [167, 117] on input "التمرين هو العامل الوحيد الذي يؤثر على توقعات العمر." at bounding box center [170, 120] width 6 height 6
radio input "true"
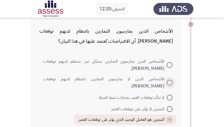
click at [159, 82] on span "الأشخاص الذين لا يمارسون التمارين بانتظام لديهم توقعات [PERSON_NAME]." at bounding box center [104, 83] width 123 height 14
click at [167, 82] on input "الأشخاص الذين لا يمارسون التمارين بانتظام لديهم توقعات [PERSON_NAME]." at bounding box center [170, 83] width 6 height 6
radio input "true"
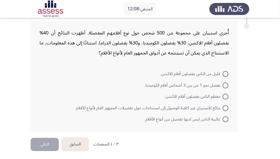
scroll to position [351, 0]
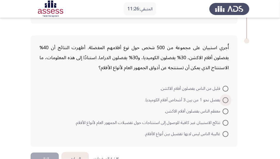
click at [208, 101] on span "يفضل نحو 1 من بين 3 أشخاص أفلام الكوميديا." at bounding box center [184, 99] width 78 height 7
click at [223, 101] on input "يفضل نحو 1 من بين 3 أشخاص أفلام الكوميديا." at bounding box center [226, 100] width 6 height 6
radio input "true"
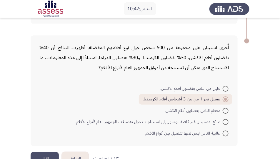
click at [207, 107] on span "معظم الناس يفضلون أفلام الاكشن." at bounding box center [194, 110] width 58 height 7
click at [223, 108] on input "معظم الناس يفضلون أفلام الاكشن." at bounding box center [226, 111] width 6 height 6
radio input "true"
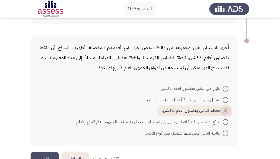
click at [224, 108] on span at bounding box center [226, 111] width 6 height 6
click at [224, 108] on input "معظم الناس يفضلون أفلام الاكشن." at bounding box center [226, 111] width 6 height 6
click at [39, 154] on button "التالي" at bounding box center [45, 158] width 28 height 13
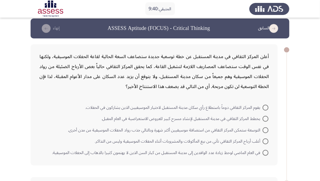
scroll to position [0, 0]
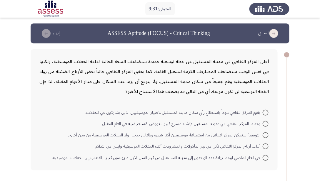
click at [273, 36] on icon "load previous page" at bounding box center [273, 33] width 9 height 9
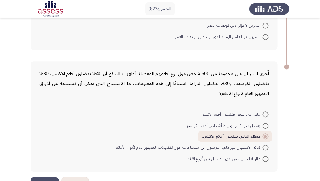
scroll to position [322, 0]
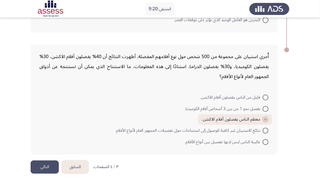
click at [268, 106] on span at bounding box center [266, 109] width 6 height 6
click at [268, 106] on input "يفضل نحو 1 من بين 3 أشخاص أفلام الكوميديا." at bounding box center [266, 109] width 6 height 6
radio input "true"
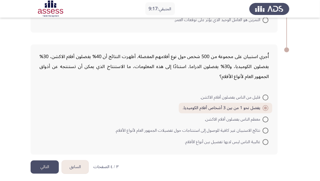
click at [41, 163] on button "التالي" at bounding box center [45, 167] width 28 height 13
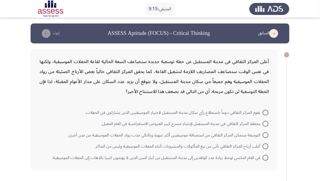
scroll to position [17, 0]
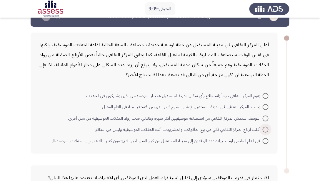
click at [266, 128] on span at bounding box center [266, 130] width 6 height 6
click at [266, 128] on input "أغلب أرباح المركز الثقافي تأتي من بيع المأكولات والمشروبات أثناء الحفلات الموسي…" at bounding box center [266, 130] width 6 height 6
radio input "true"
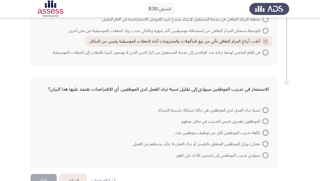
scroll to position [119, 0]
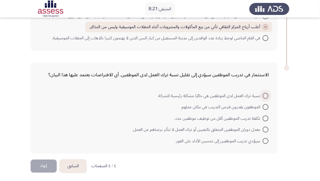
click at [230, 96] on span "نسبة ترك العمل لدى الموظفين هي حاليًا مشكلة رئيسية للشركة." at bounding box center [210, 96] width 105 height 7
click at [263, 96] on input "نسبة ترك العمل لدى الموظفين هي حاليًا مشكلة رئيسية للشركة." at bounding box center [266, 96] width 6 height 6
radio input "true"
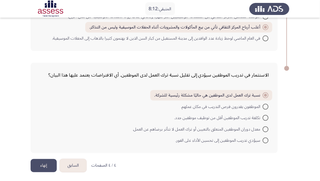
click at [264, 117] on span at bounding box center [266, 118] width 6 height 6
click at [264, 117] on input "تكلفة تدريب الموظفين أقل من توظيف موظفين جدد." at bounding box center [266, 118] width 6 height 6
radio input "true"
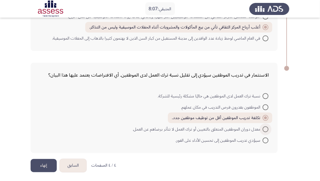
click at [252, 129] on span "معدل دوران الموظفين المتعلق بالتعيين أو ترك العمل لا تتأثر برضاهم عن العمل." at bounding box center [198, 129] width 130 height 7
click at [263, 129] on input "معدل دوران الموظفين المتعلق بالتعيين أو ترك العمل لا تتأثر برضاهم عن العمل." at bounding box center [266, 130] width 6 height 6
radio input "true"
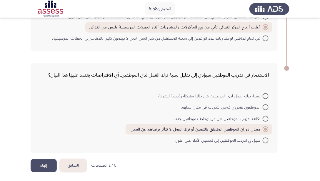
click at [262, 116] on span "تكلفة تدريب الموظفين أقل من توظيف موظفين جدد." at bounding box center [218, 119] width 88 height 7
click at [263, 116] on input "تكلفة تدريب الموظفين أقل من توظيف موظفين جدد." at bounding box center [266, 119] width 6 height 6
radio input "true"
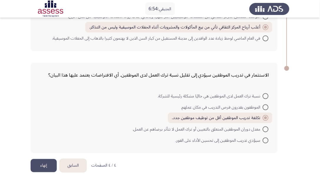
click at [259, 143] on span "سيؤدي تدريب الموظفين إلى تحسين الأداء على الفور." at bounding box center [218, 140] width 87 height 7
click at [263, 143] on input "سيؤدي تدريب الموظفين إلى تحسين الأداء على الفور." at bounding box center [266, 141] width 6 height 6
radio input "true"
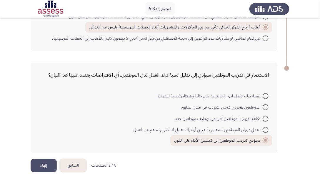
click at [265, 105] on span at bounding box center [266, 108] width 6 height 6
click at [265, 105] on input "الموظفون يقدرون فرص التدريب في مكان عملهم." at bounding box center [266, 108] width 6 height 6
radio input "true"
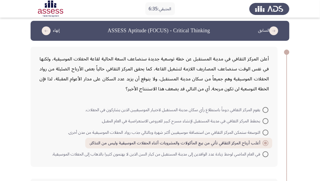
scroll to position [1, 0]
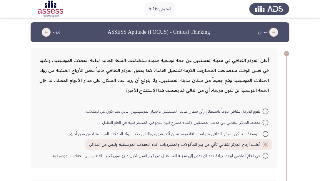
click at [265, 135] on span at bounding box center [266, 134] width 6 height 6
click at [265, 135] on input "التوسعة ستمكن المركز الثقافي من استضافة موسيقيين أكثر شهرة وبالتالي جذب رواد ال…" at bounding box center [266, 134] width 6 height 6
radio input "true"
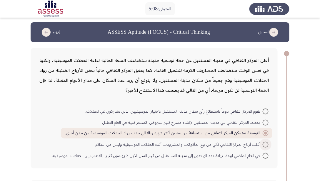
click at [264, 146] on span at bounding box center [266, 145] width 6 height 6
click at [264, 146] on input "أغلب أرباح المركز الثقافي تأتي من بيع المأكولات والمشروبات أثناء الحفلات الموسي…" at bounding box center [266, 145] width 6 height 6
radio input "true"
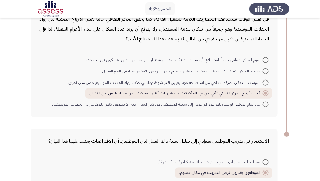
scroll to position [35, 0]
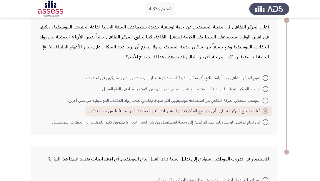
click at [105, 101] on span "التوسعة ستمكن المركز الثقافي من استضافة موسيقيين أكثر شهرة وبالتالي جذب رواد ال…" at bounding box center [165, 100] width 195 height 7
click at [263, 101] on input "التوسعة ستمكن المركز الثقافي من استضافة موسيقيين أكثر شهرة وبالتالي جذب رواد ال…" at bounding box center [266, 101] width 6 height 6
radio input "true"
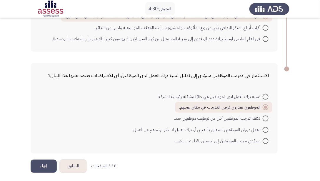
scroll to position [119, 0]
click at [38, 162] on button "إنهاء" at bounding box center [44, 165] width 26 height 13
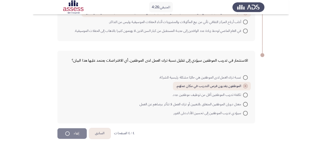
scroll to position [0, 0]
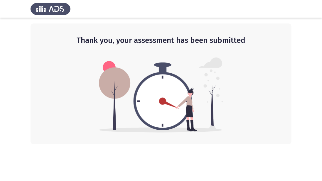
click at [143, 78] on img at bounding box center [161, 95] width 124 height 75
